Goal: Information Seeking & Learning: Check status

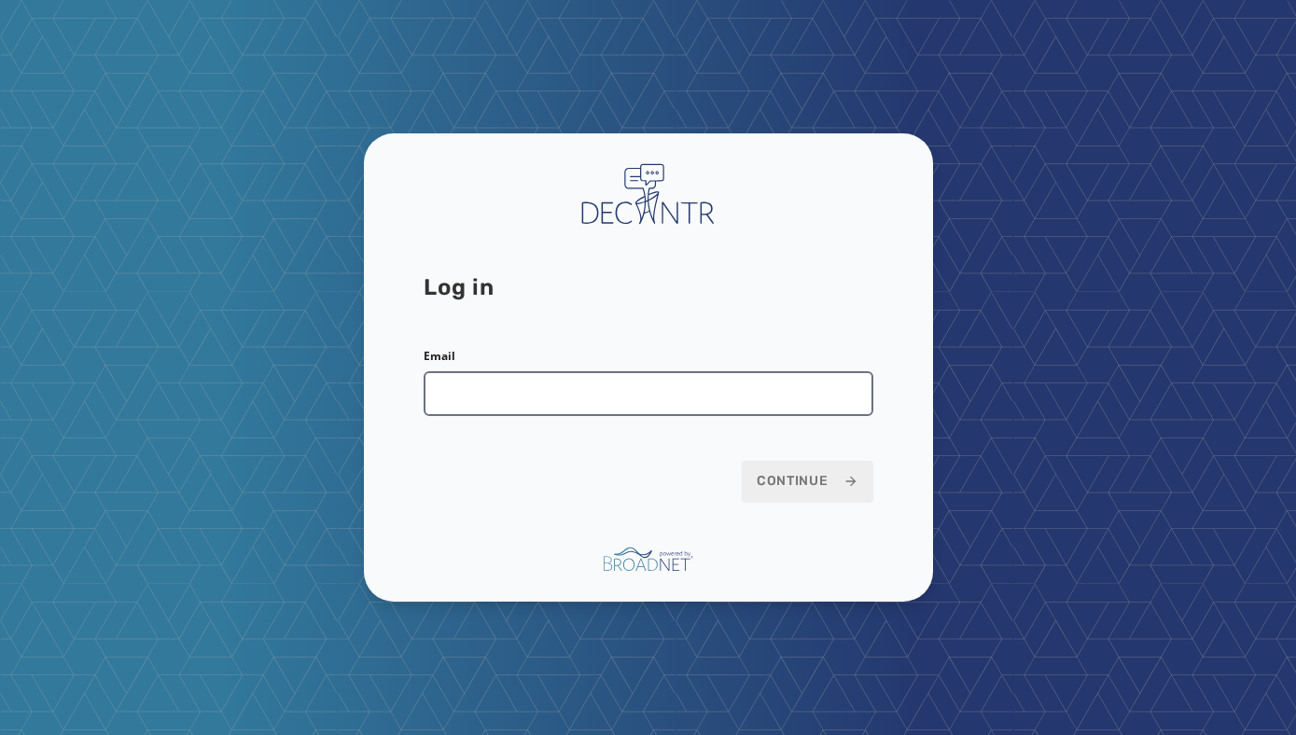
click at [621, 400] on input "Email" at bounding box center [649, 393] width 450 height 45
type input "**********"
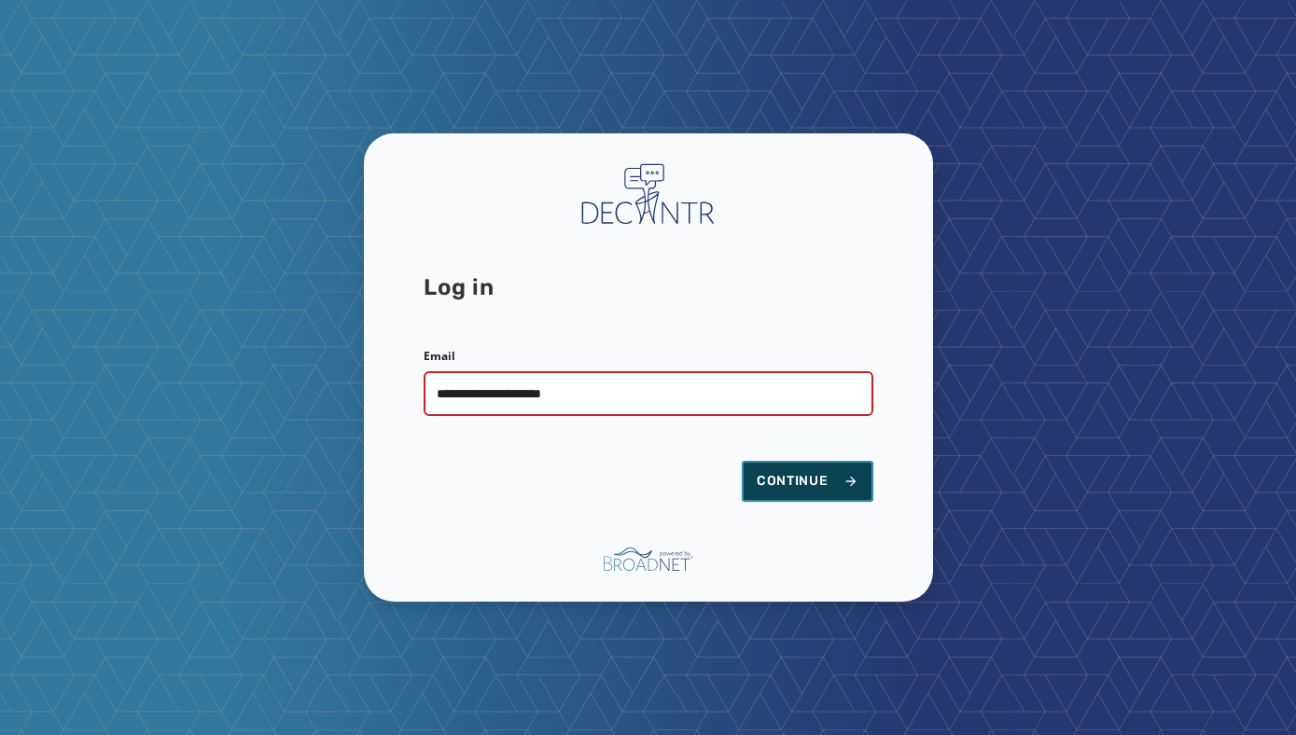
click at [810, 487] on span "Continue" at bounding box center [808, 481] width 102 height 19
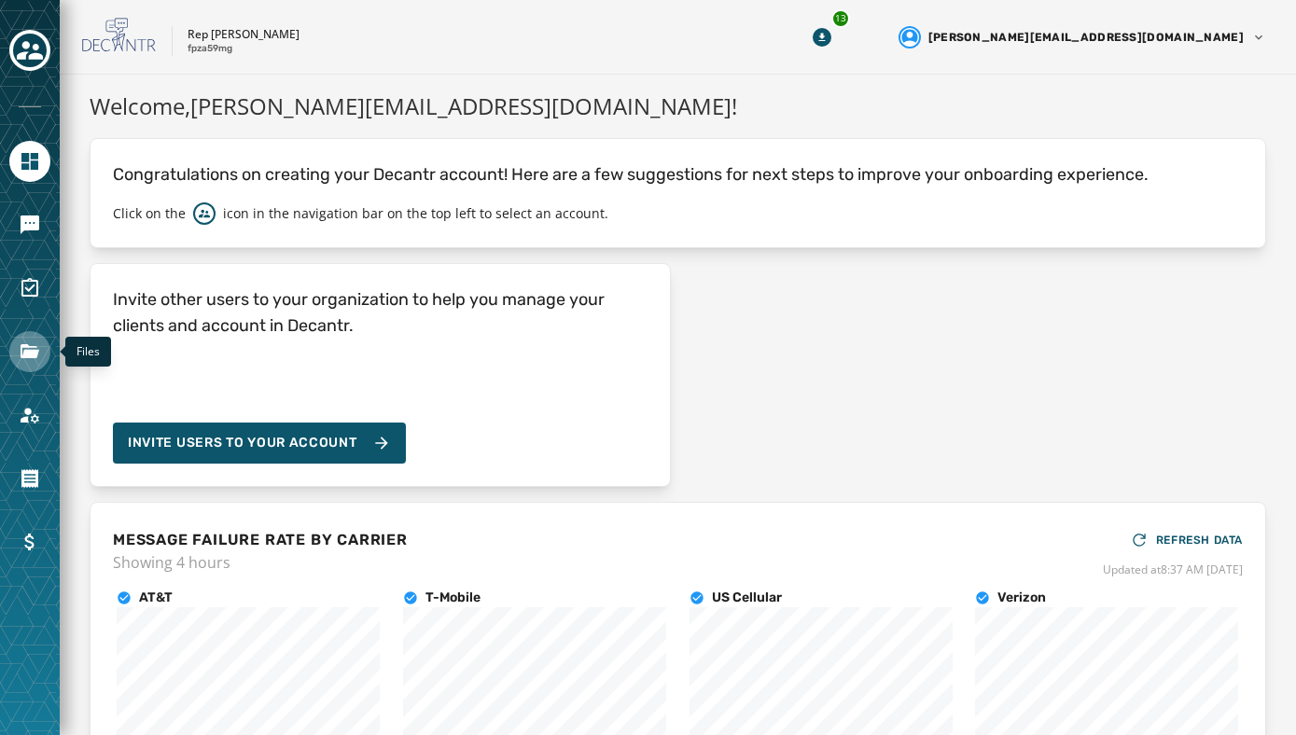
click at [30, 339] on link "Navigate to Files" at bounding box center [29, 351] width 41 height 41
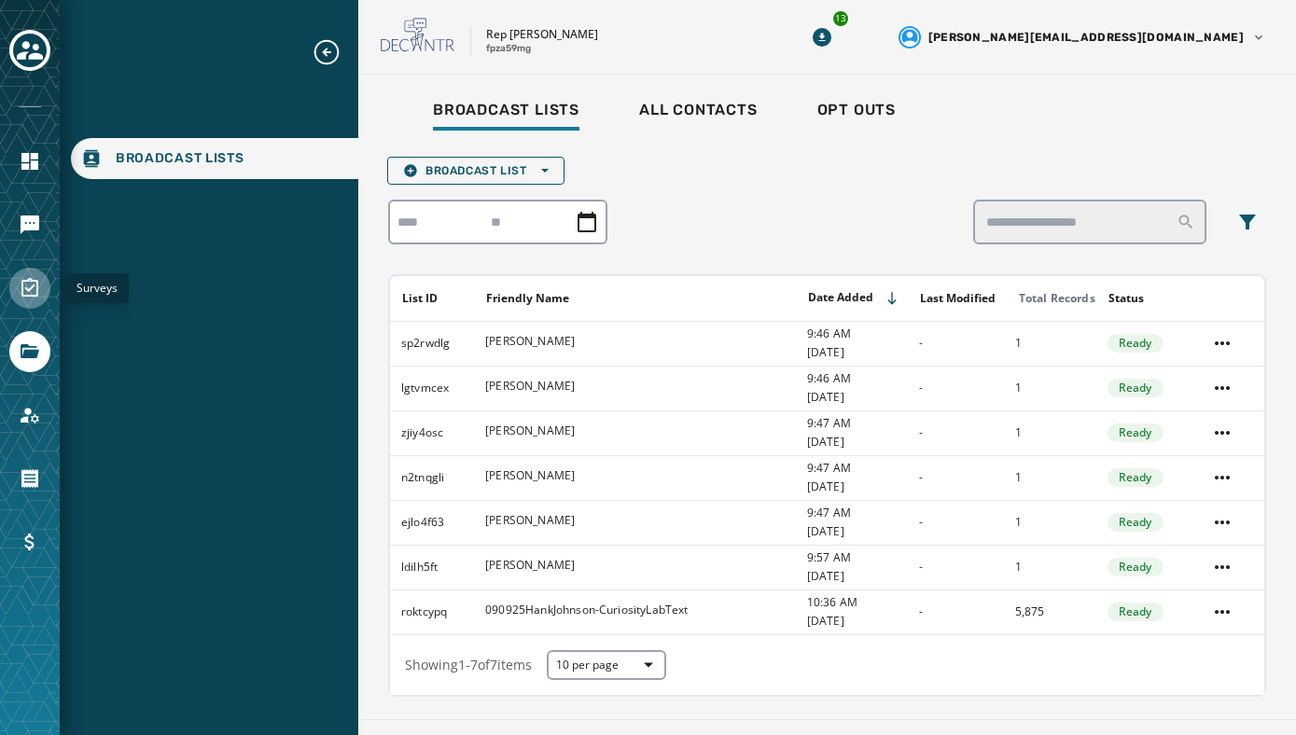
click at [28, 279] on icon "Navigate to Surveys" at bounding box center [29, 287] width 17 height 19
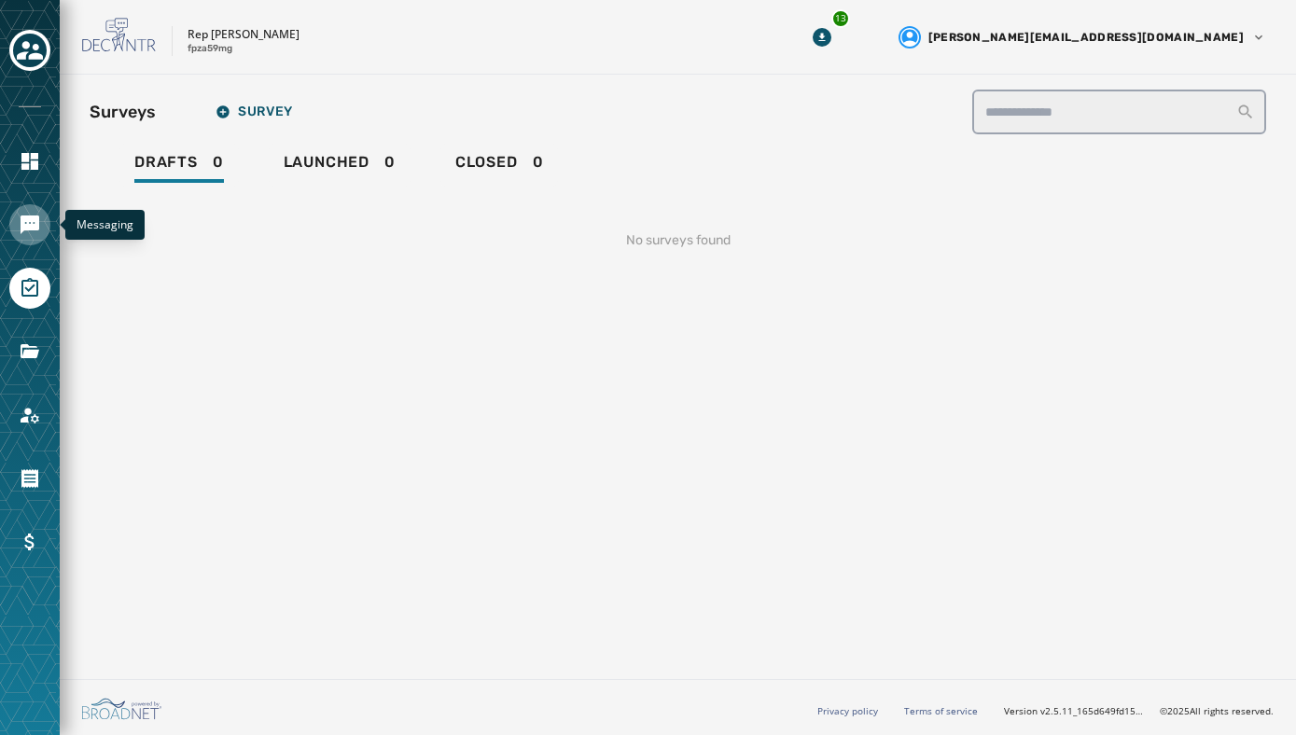
click at [21, 228] on icon "Navigate to Messaging" at bounding box center [30, 224] width 19 height 19
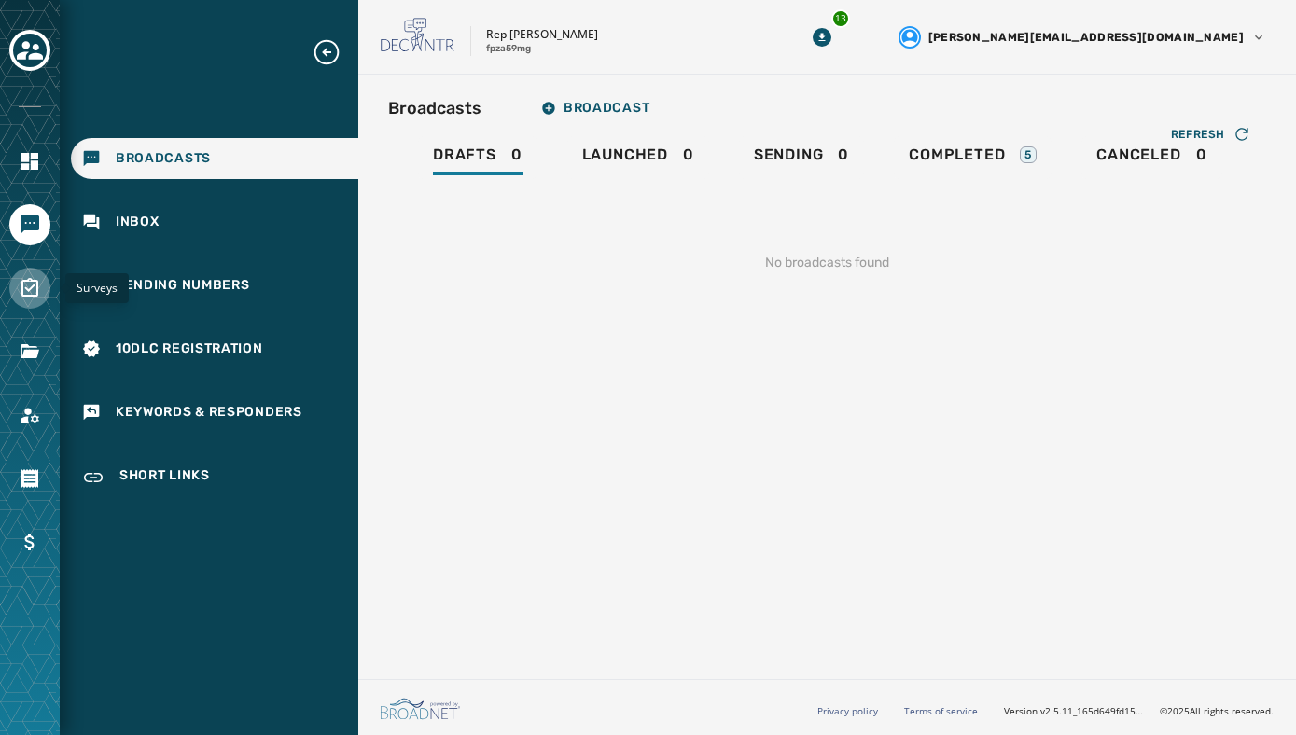
click at [20, 295] on icon "Navigate to Surveys" at bounding box center [30, 288] width 22 height 22
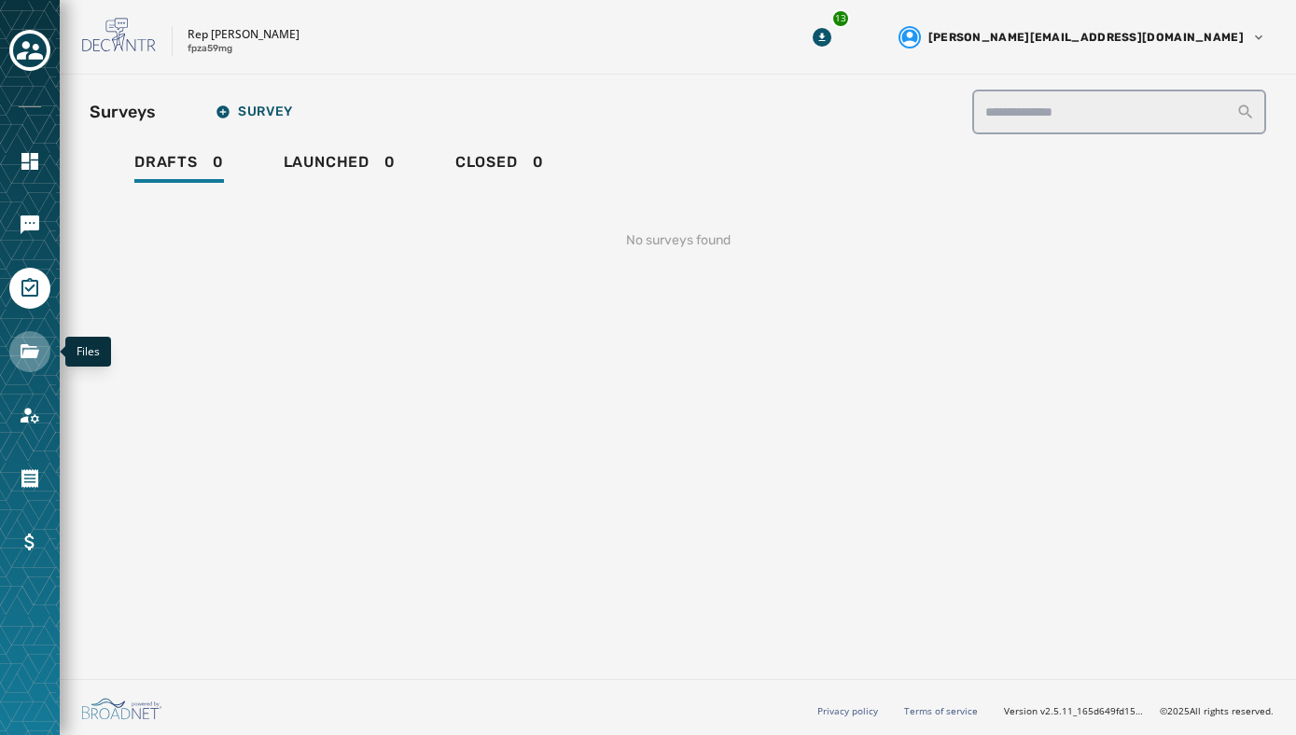
click at [24, 338] on link "Navigate to Files" at bounding box center [29, 351] width 41 height 41
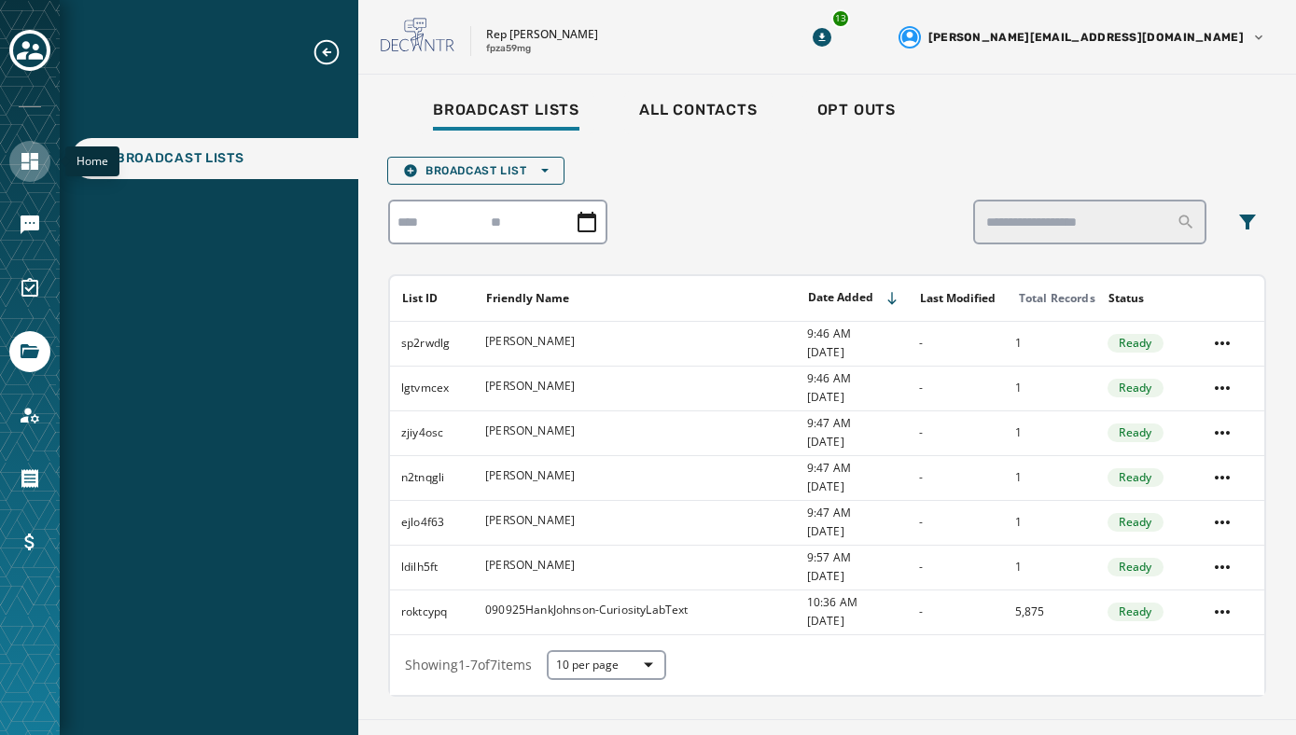
click at [21, 148] on link "Navigate to Home" at bounding box center [29, 161] width 41 height 41
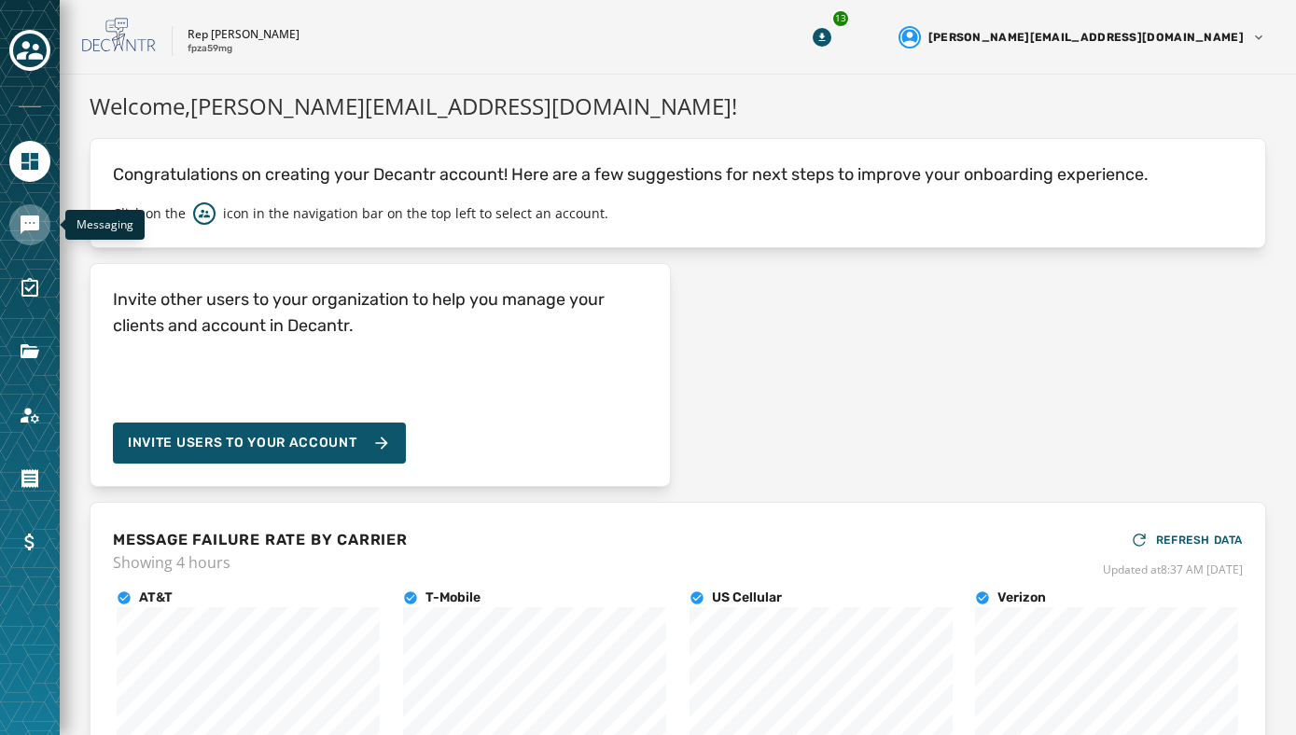
click at [41, 222] on link "Navigate to Messaging" at bounding box center [29, 224] width 41 height 41
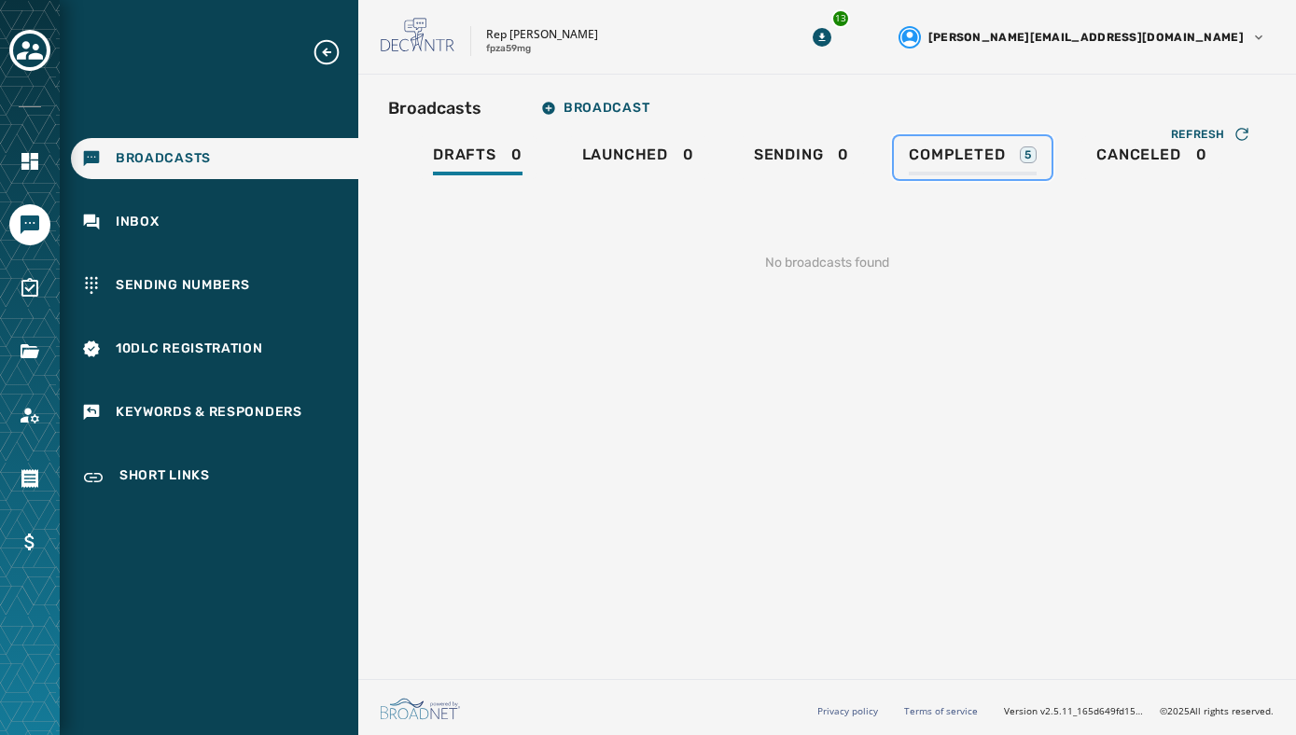
click at [933, 156] on span "Completed" at bounding box center [957, 155] width 96 height 19
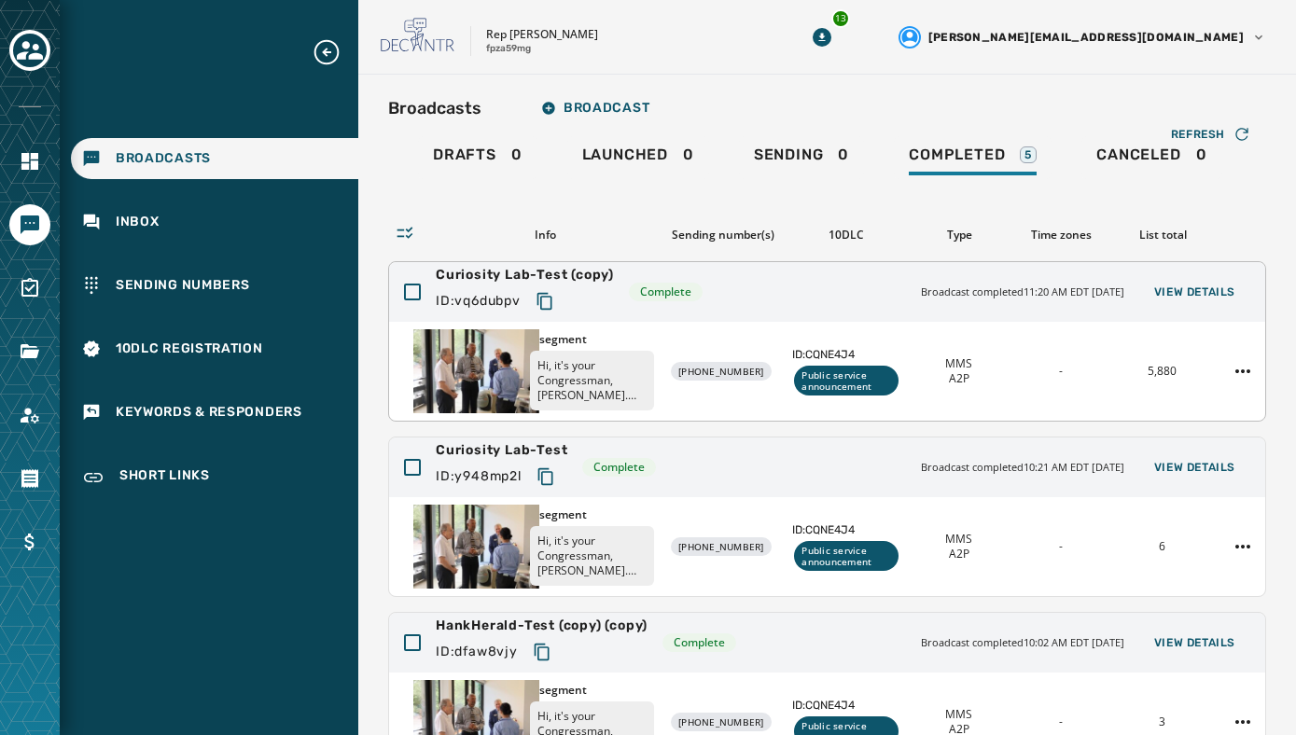
click at [638, 393] on p "Hi, it's your Congressman, [PERSON_NAME]. Innovation isn't limited to [GEOGRAPH…" at bounding box center [592, 381] width 124 height 60
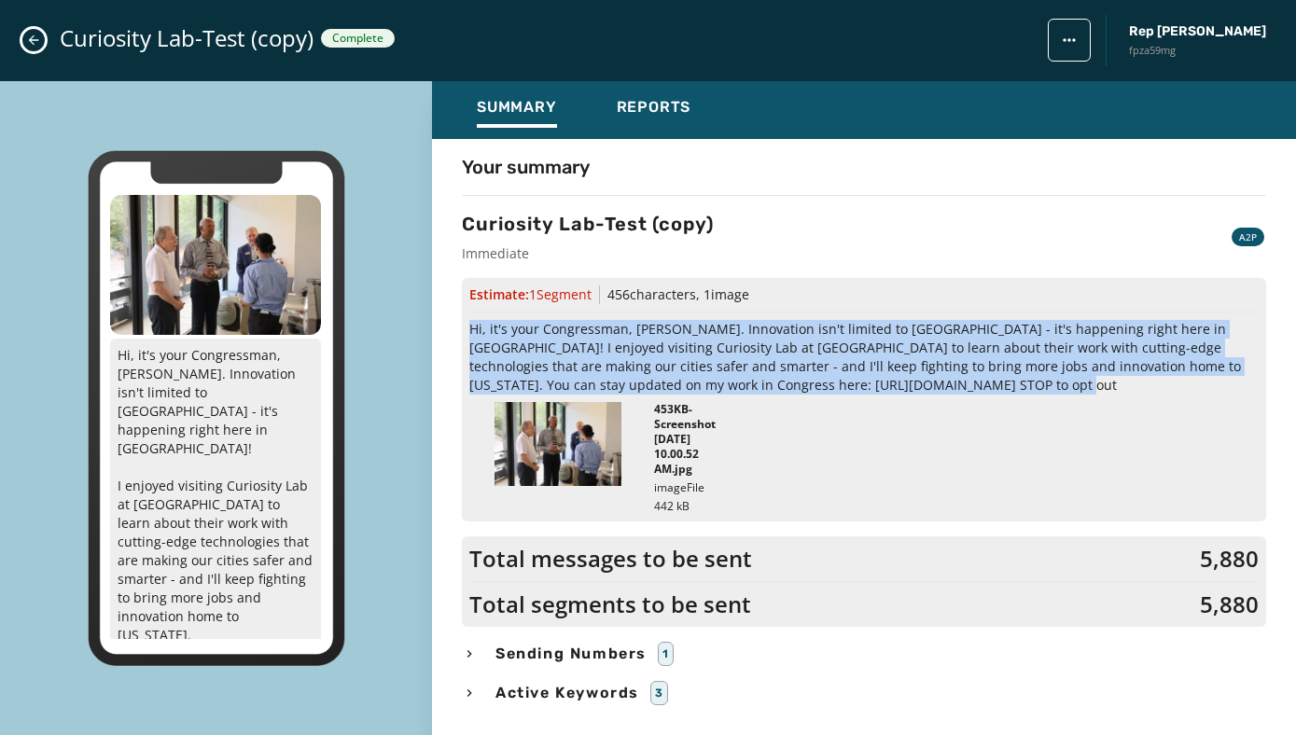
drag, startPoint x: 469, startPoint y: 330, endPoint x: 876, endPoint y: 385, distance: 410.4
click at [876, 385] on span "Hi, it's your Congressman, [PERSON_NAME]. Innovation isn't limited to [GEOGRAPH…" at bounding box center [863, 357] width 789 height 75
copy span "Hi, it's your Congressman, [PERSON_NAME]. Innovation isn't limited to [GEOGRAPH…"
click at [632, 93] on button "Reports" at bounding box center [654, 110] width 104 height 43
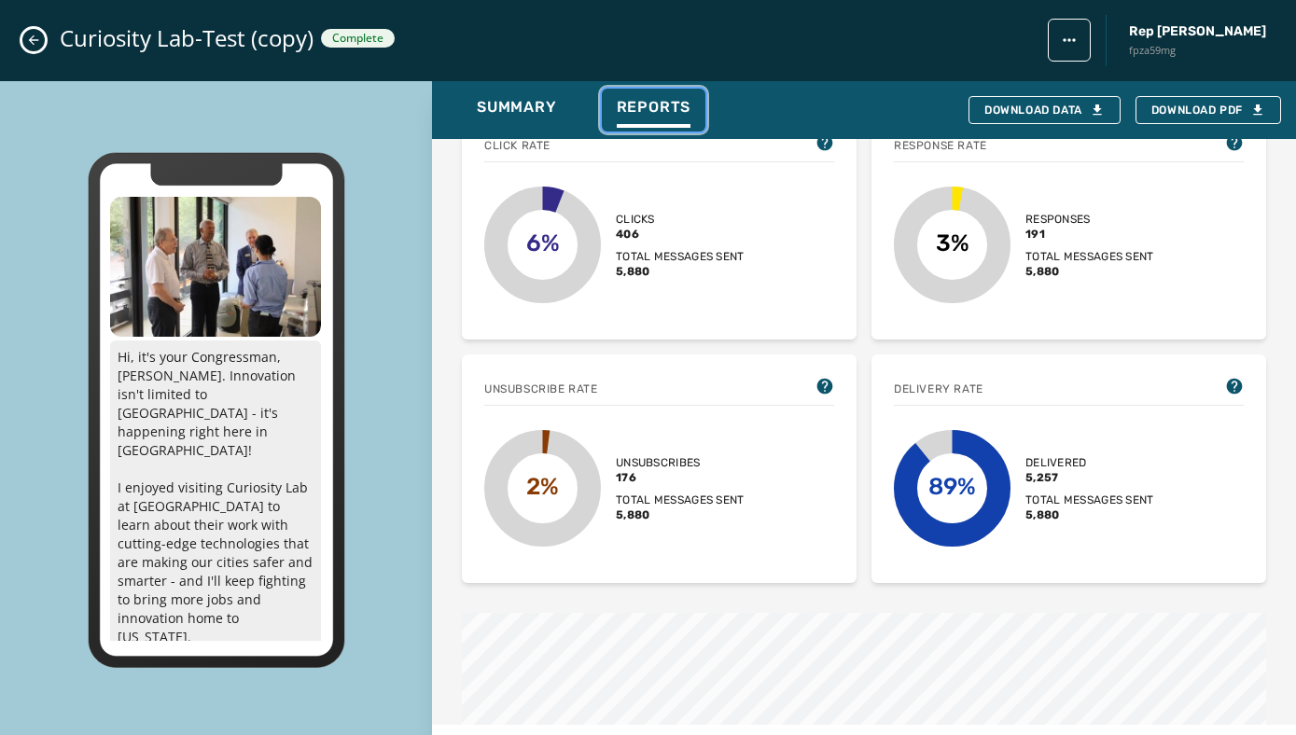
scroll to position [564, 0]
